Goal: Task Accomplishment & Management: Manage account settings

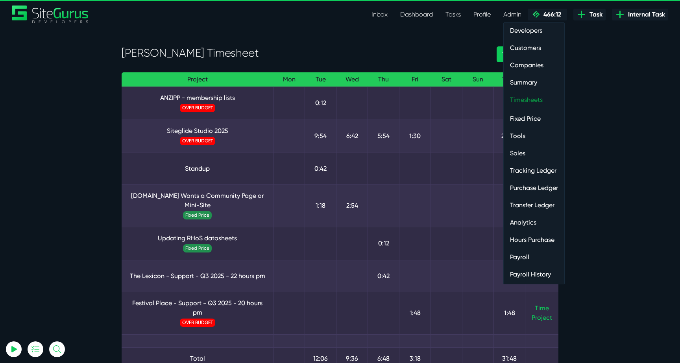
click at [526, 102] on link "Timesheets" at bounding box center [534, 100] width 61 height 16
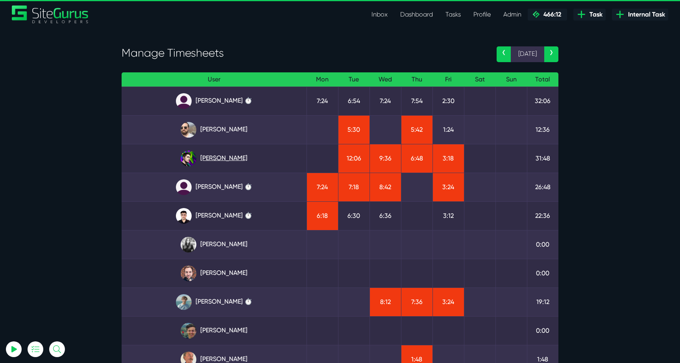
click at [240, 159] on link "Josh Carter" at bounding box center [214, 159] width 172 height 16
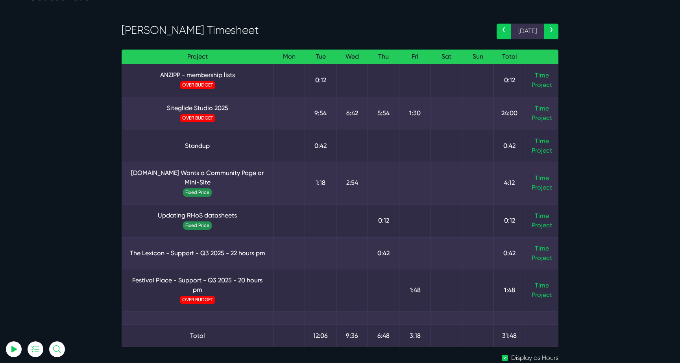
scroll to position [39, 0]
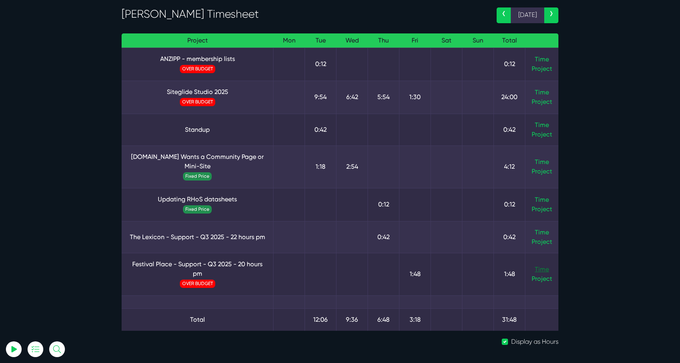
click at [545, 269] on link "Time" at bounding box center [542, 269] width 14 height 7
click at [535, 90] on link "Time" at bounding box center [542, 92] width 14 height 7
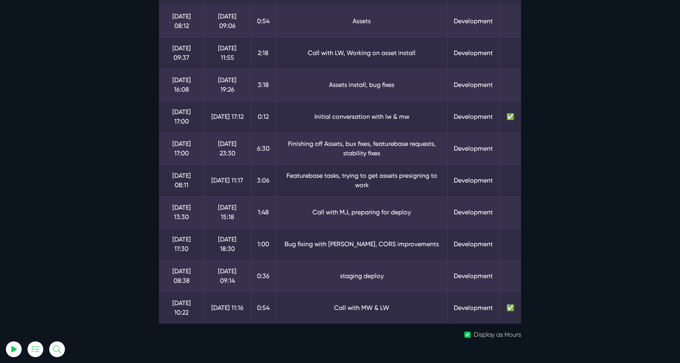
scroll to position [150, 0]
